Goal: Task Accomplishment & Management: Manage account settings

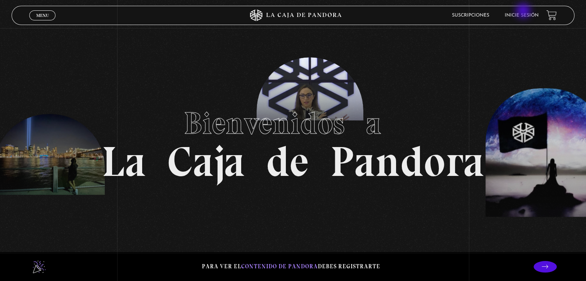
click at [524, 12] on li "Inicie sesión" at bounding box center [522, 15] width 34 height 12
click at [525, 15] on link "Inicie sesión" at bounding box center [522, 15] width 34 height 5
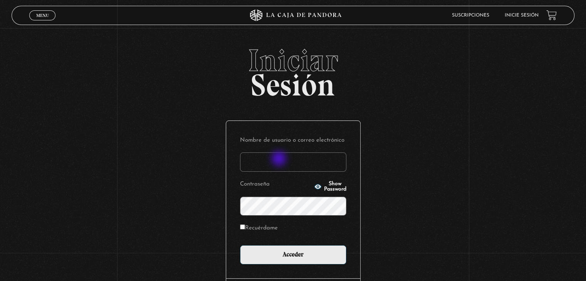
click at [280, 160] on input "Nombre de usuario o correo electrónico" at bounding box center [293, 162] width 106 height 19
type input "[EMAIL_ADDRESS][DOMAIN_NAME]"
click at [287, 216] on form "Nombre de usuario o correo electrónico [EMAIL_ADDRESS][DOMAIN_NAME] Contraseña …" at bounding box center [293, 200] width 106 height 130
click at [240, 246] on input "Acceder" at bounding box center [293, 255] width 106 height 19
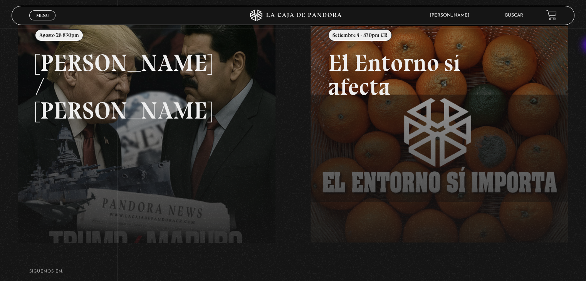
scroll to position [104, 0]
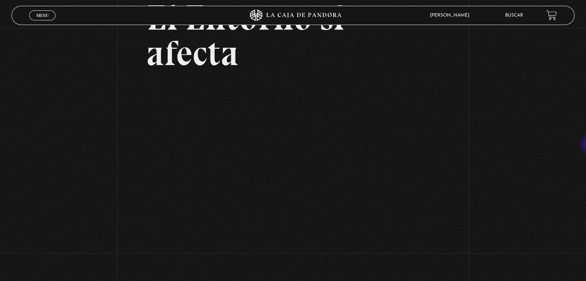
scroll to position [70, 0]
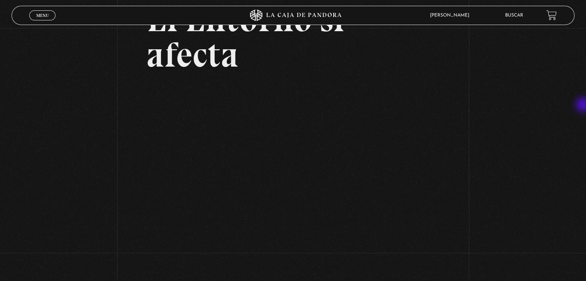
click at [585, 106] on div "Volver Setiembre 4 - 830pm CR El Entorno sí afecta" at bounding box center [293, 111] width 586 height 306
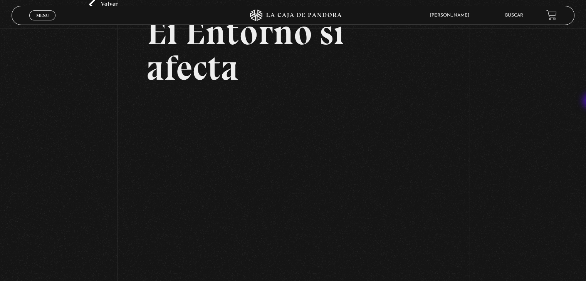
scroll to position [57, 0]
